Goal: Complete application form

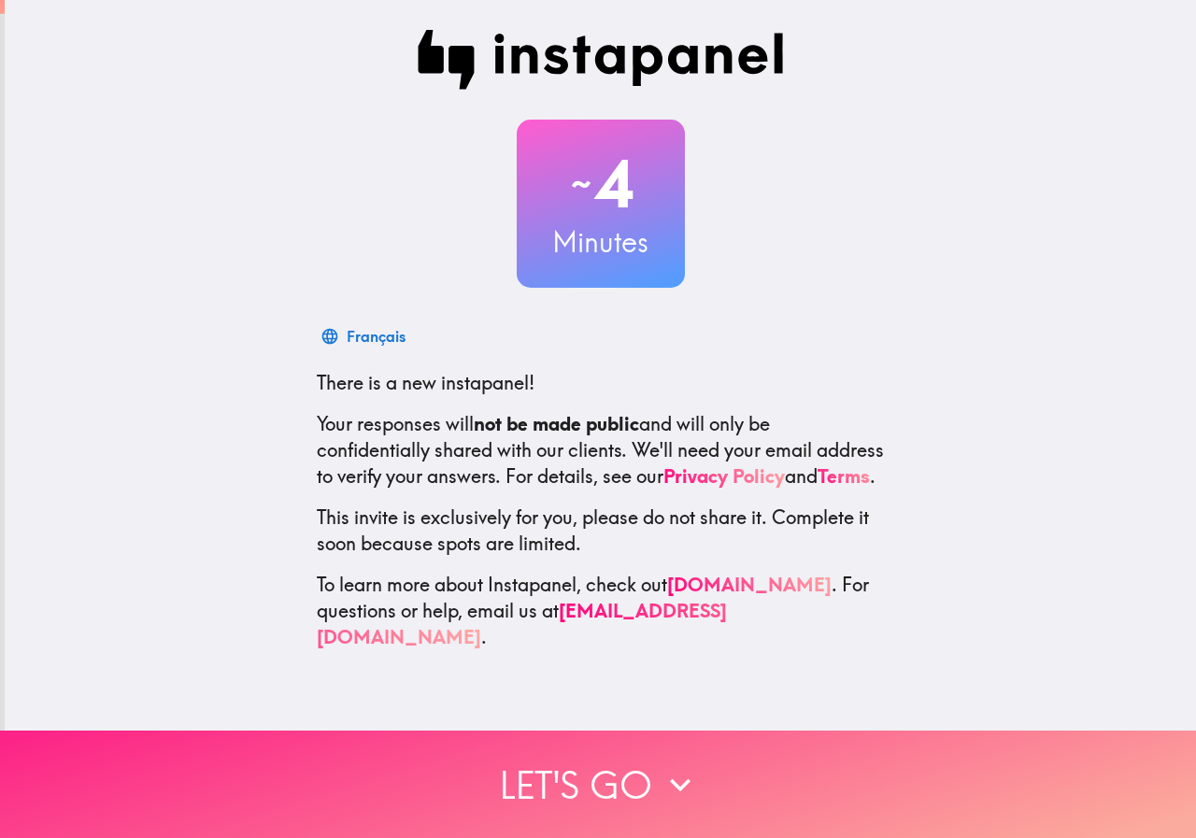
click at [659, 793] on button "Let's go" at bounding box center [598, 784] width 1196 height 107
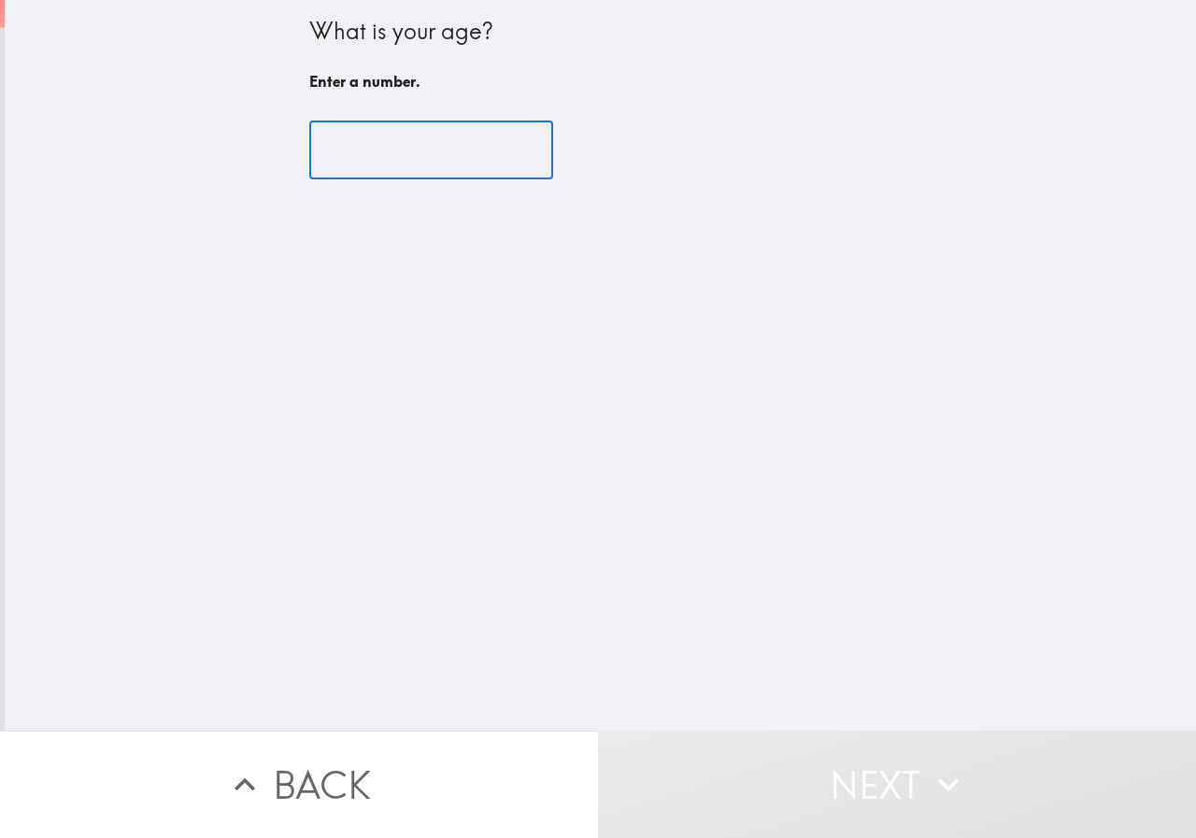
click at [359, 144] on input "number" at bounding box center [431, 151] width 244 height 58
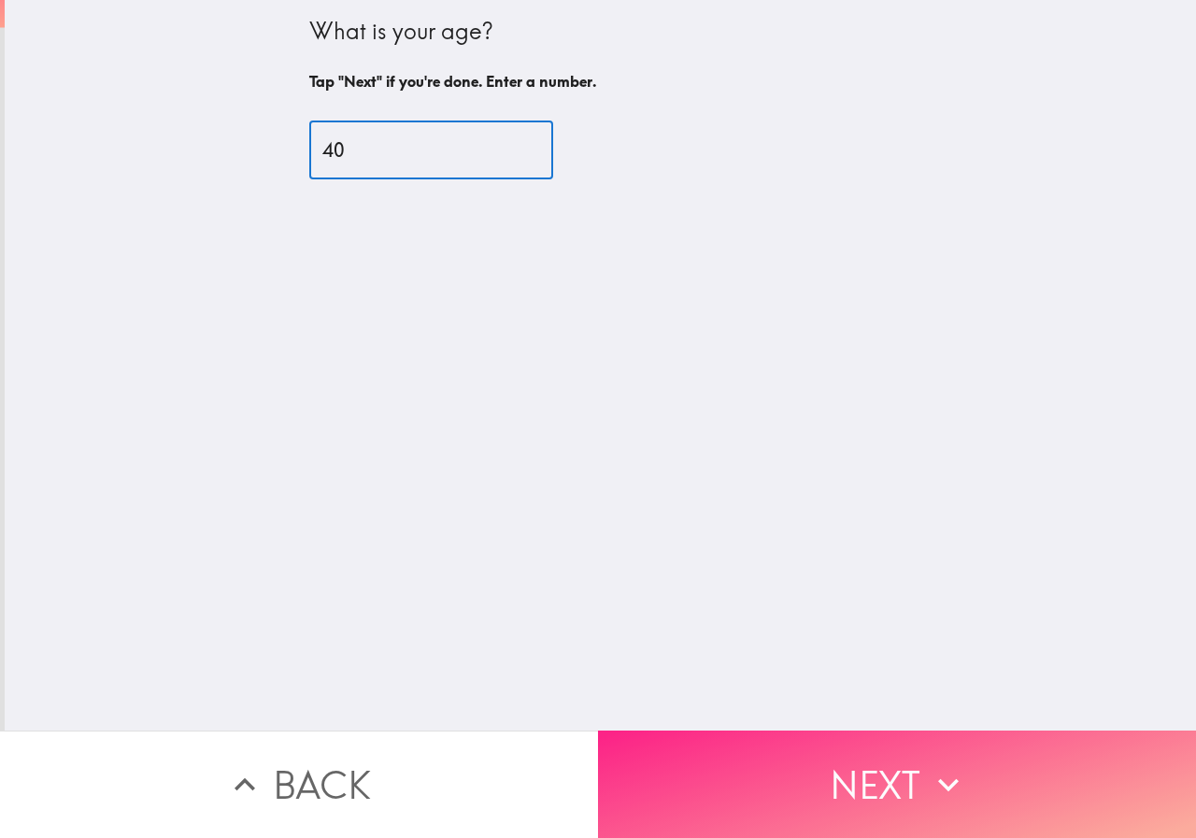
type input "40"
click at [885, 763] on button "Next" at bounding box center [897, 784] width 598 height 107
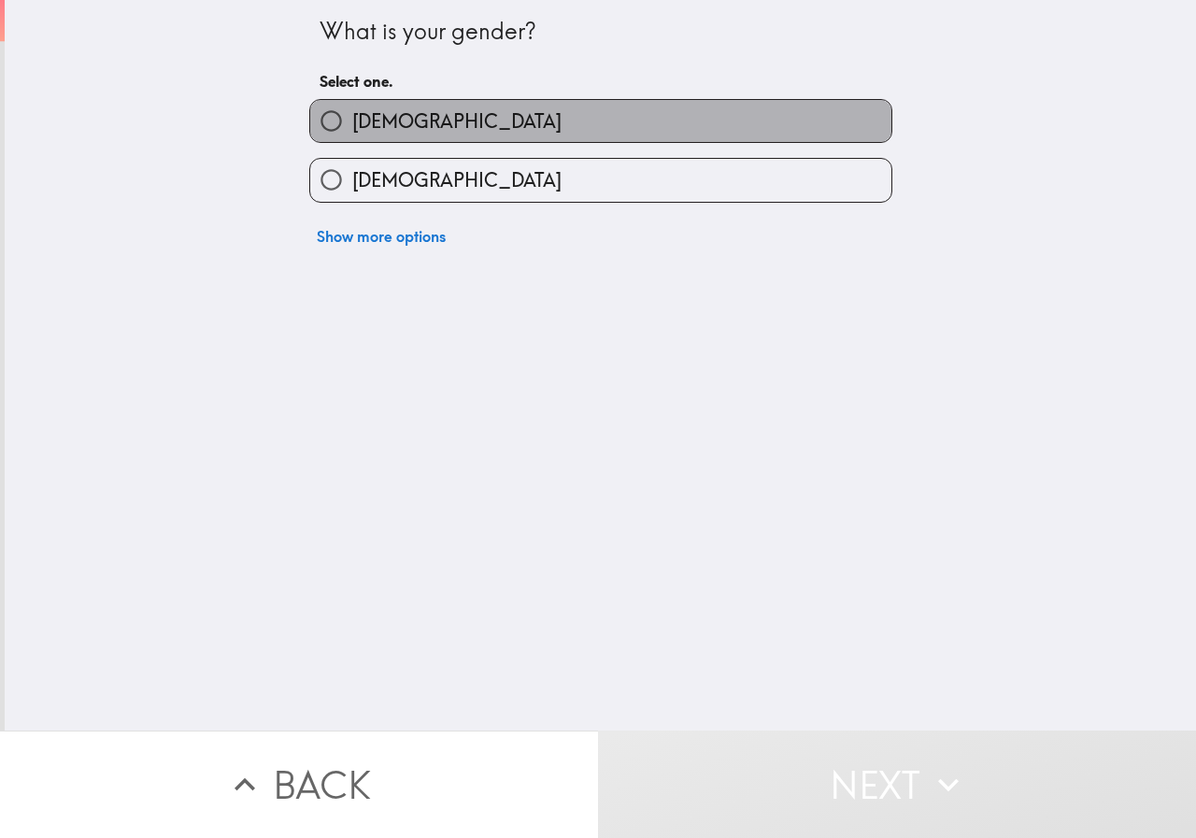
click at [376, 122] on span "[DEMOGRAPHIC_DATA]" at bounding box center [456, 121] width 209 height 26
click at [352, 122] on input "[DEMOGRAPHIC_DATA]" at bounding box center [331, 121] width 42 height 42
radio input "true"
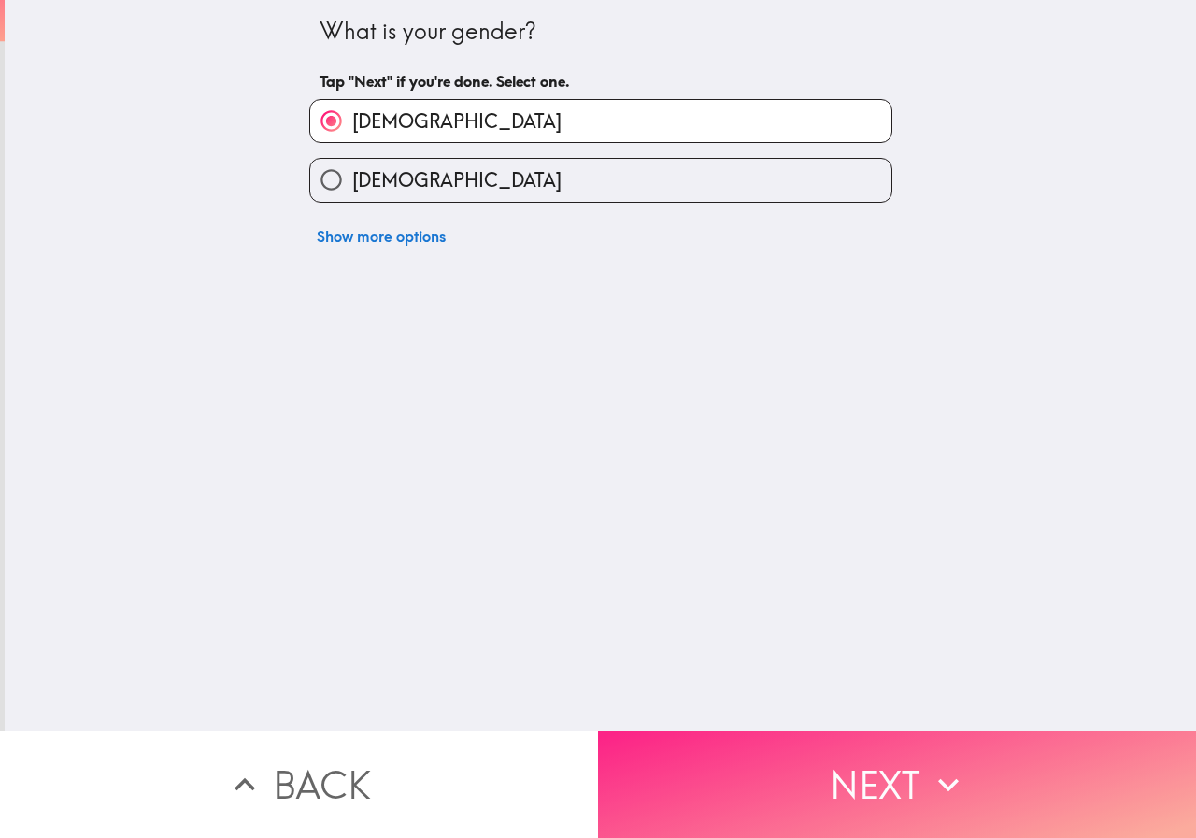
click at [822, 790] on button "Next" at bounding box center [897, 784] width 598 height 107
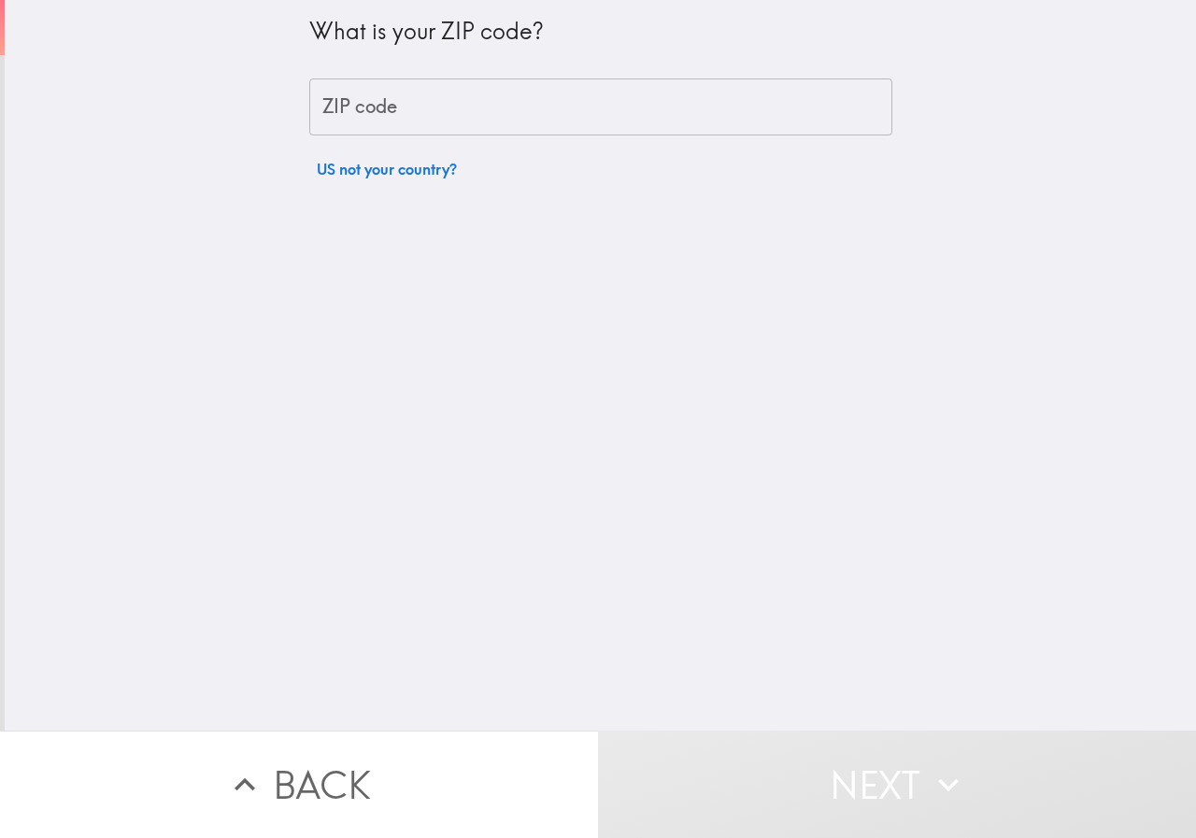
click at [375, 115] on input "ZIP code" at bounding box center [600, 108] width 583 height 58
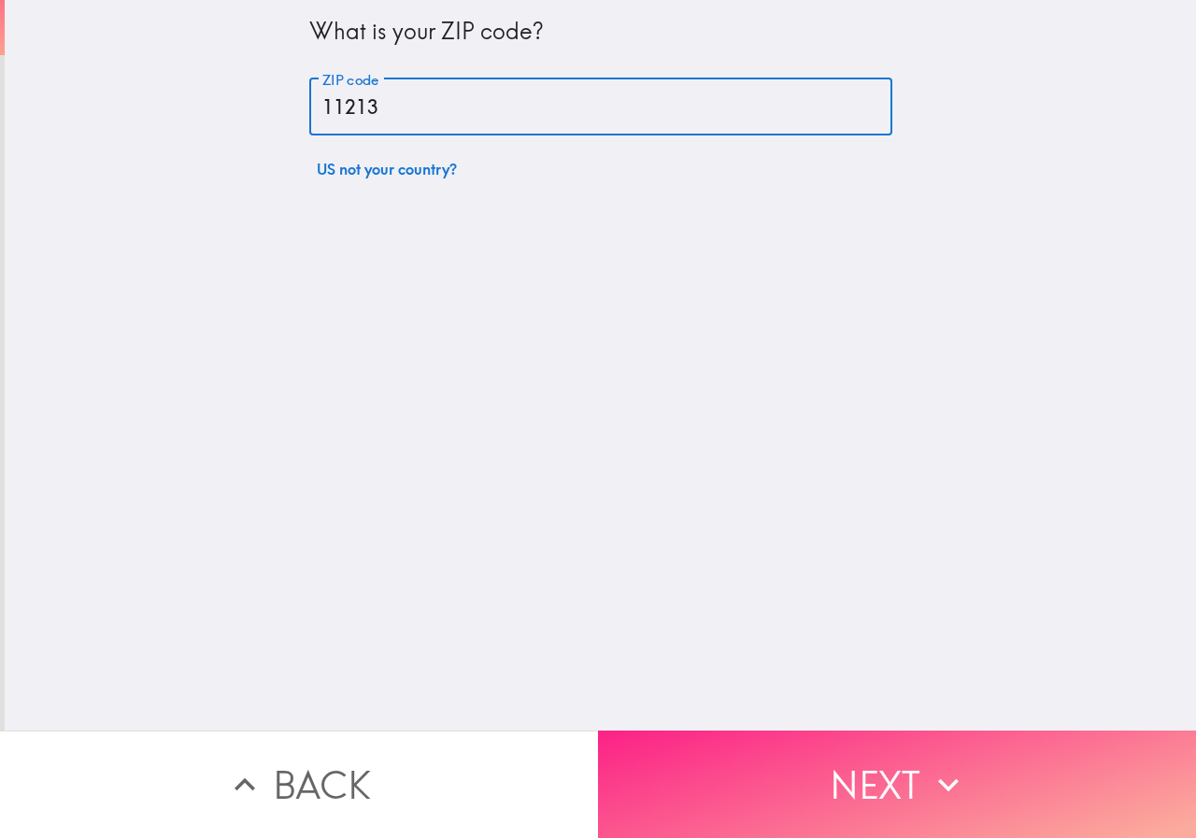
type input "11213"
click at [863, 776] on button "Next" at bounding box center [897, 784] width 598 height 107
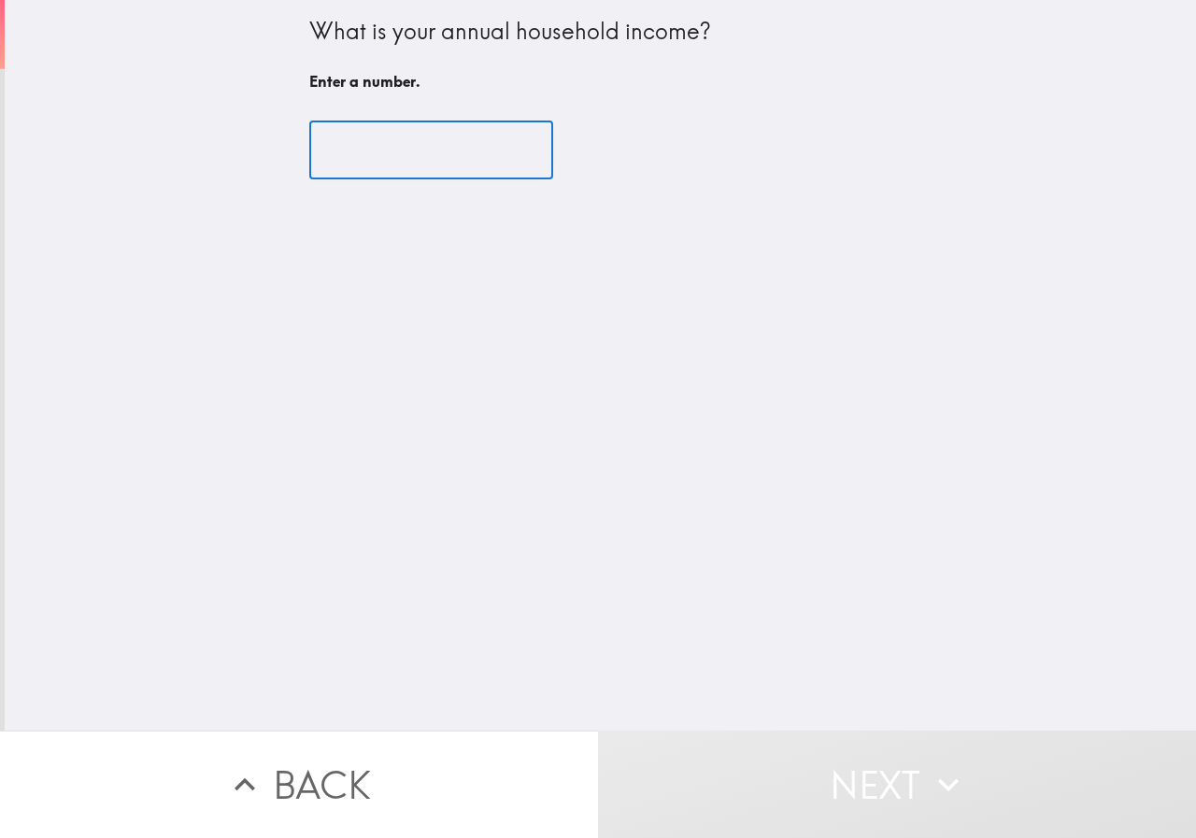
click at [392, 147] on input "number" at bounding box center [431, 151] width 244 height 58
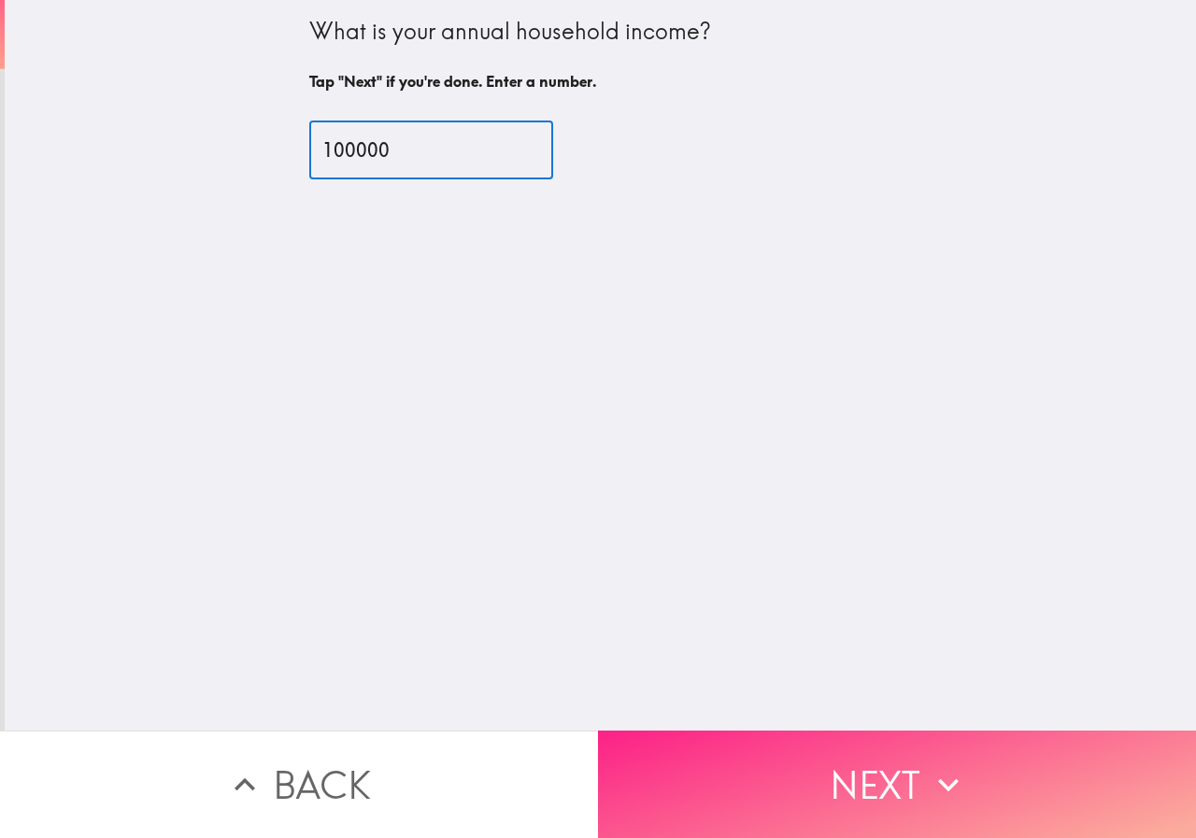
type input "100000"
click at [829, 789] on button "Next" at bounding box center [897, 784] width 598 height 107
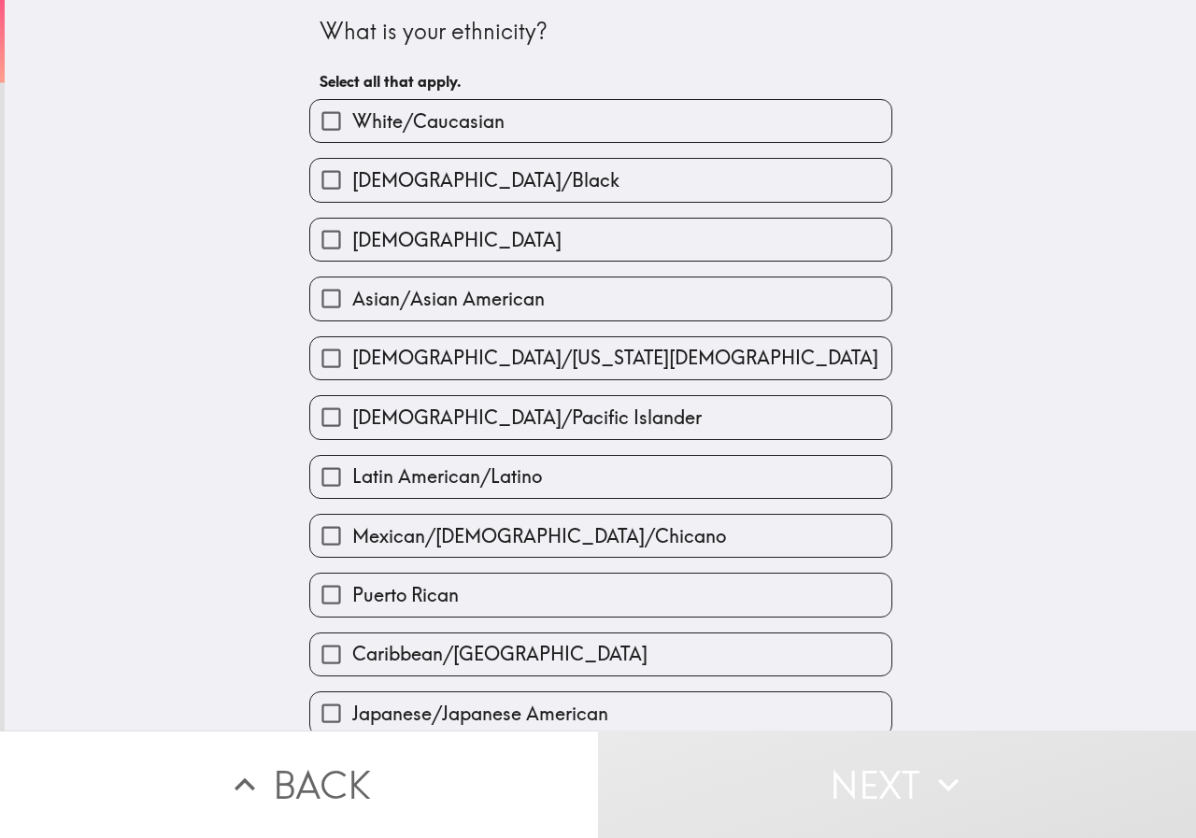
click at [397, 130] on span "White/Caucasian" at bounding box center [428, 121] width 152 height 26
click at [352, 130] on input "White/Caucasian" at bounding box center [331, 121] width 42 height 42
checkbox input "true"
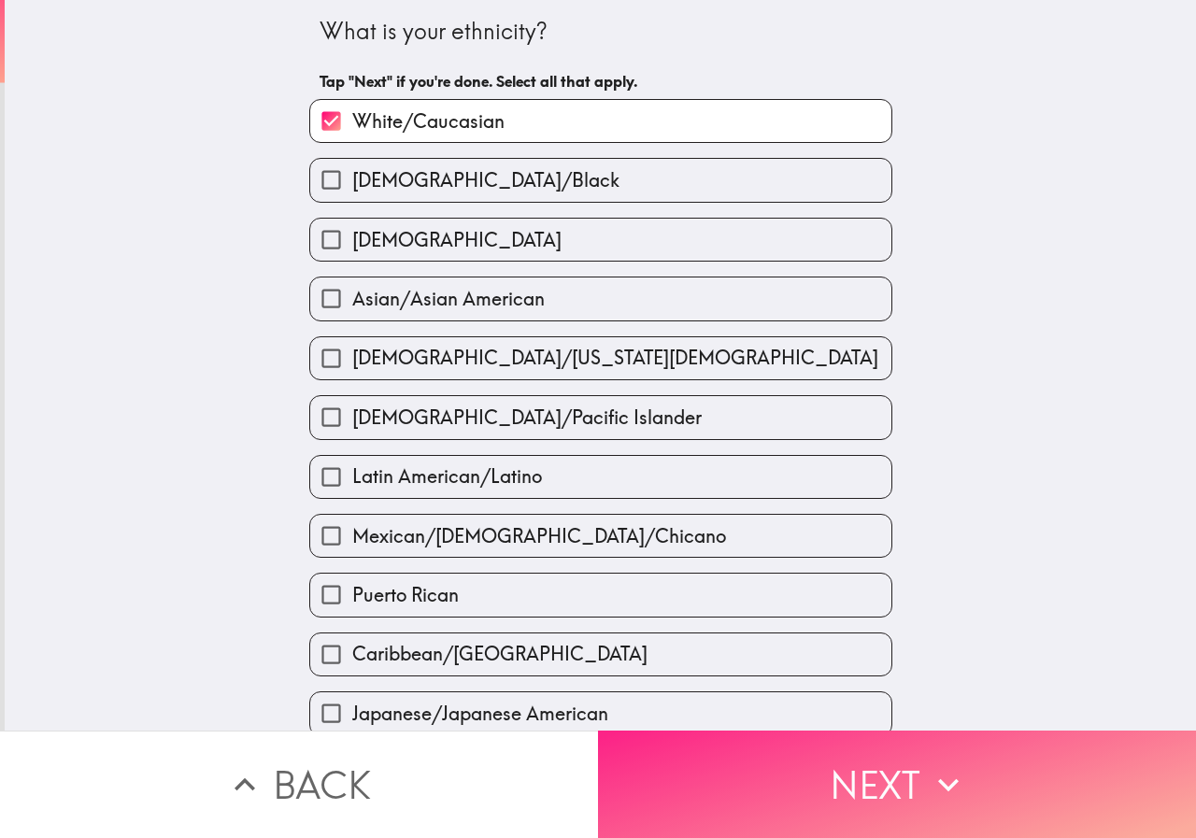
click at [850, 805] on button "Next" at bounding box center [897, 784] width 598 height 107
